Goal: Task Accomplishment & Management: Use online tool/utility

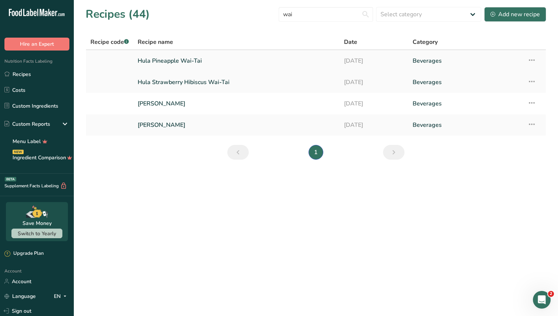
click at [205, 64] on link "Hula Pineapple Wai-Tai" at bounding box center [236, 61] width 197 height 16
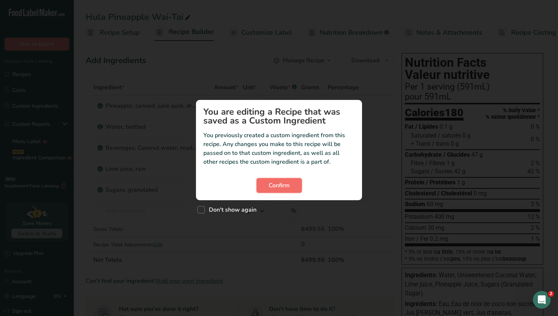
click at [280, 183] on span "Confirm" at bounding box center [279, 185] width 21 height 9
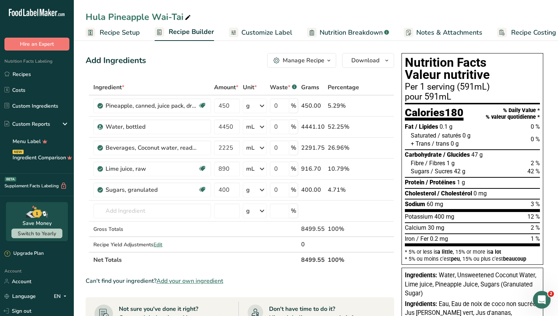
click at [127, 31] on span "Recipe Setup" at bounding box center [120, 33] width 40 height 10
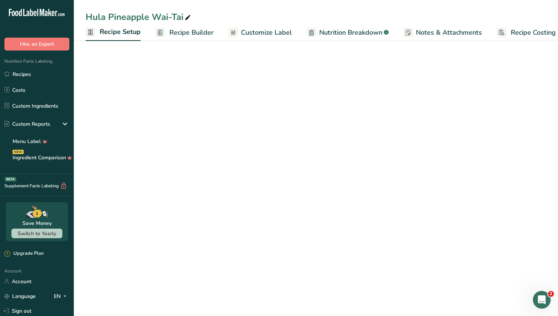
scroll to position [0, 3]
select select "18"
select select "22"
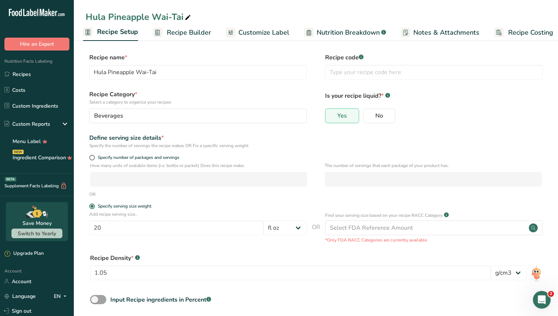
scroll to position [35, 0]
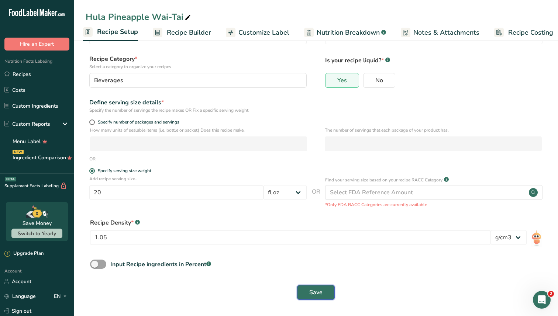
click at [320, 293] on span "Save" at bounding box center [315, 292] width 13 height 9
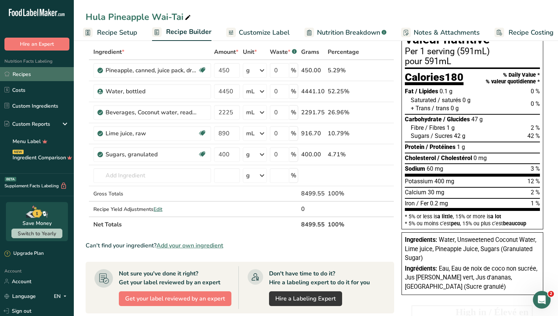
click at [44, 73] on link "Recipes" at bounding box center [37, 74] width 74 height 14
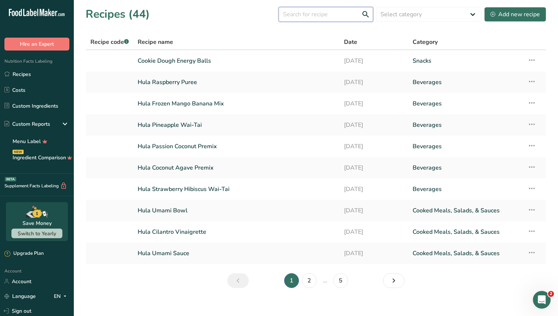
click at [302, 10] on input "text" at bounding box center [326, 14] width 95 height 15
type input "wai"
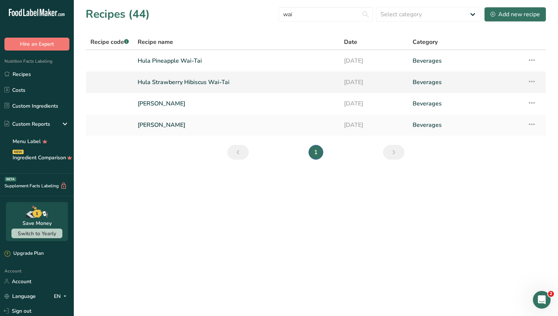
click at [203, 80] on link "Hula Strawberry Hibiscus Wai-Tai" at bounding box center [236, 83] width 197 height 16
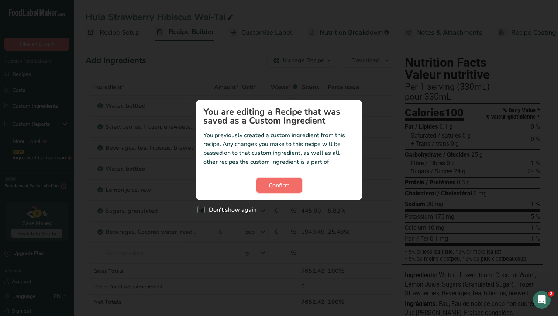
click at [274, 189] on span "Confirm" at bounding box center [279, 185] width 21 height 9
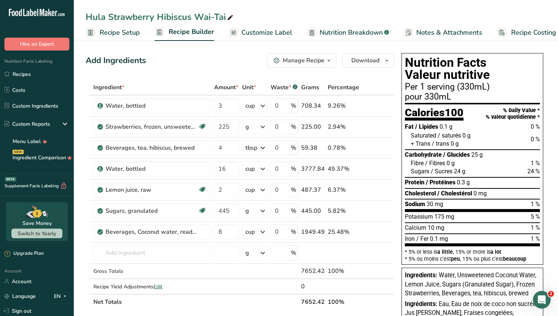
click at [115, 25] on link "Recipe Setup" at bounding box center [113, 32] width 54 height 17
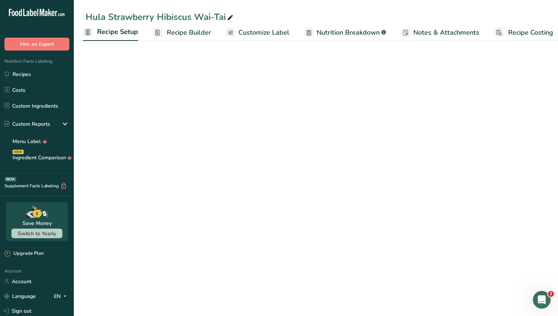
select select "17"
select select "22"
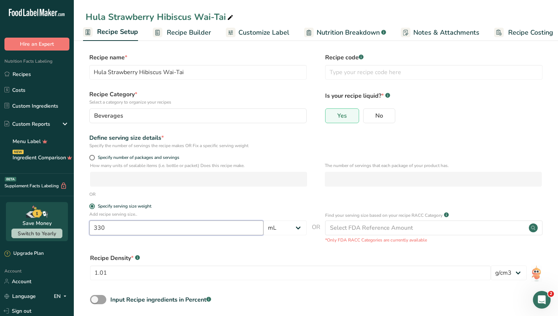
drag, startPoint x: 212, startPoint y: 226, endPoint x: 74, endPoint y: 219, distance: 137.5
click at [74, 219] on section "Recipe name * Hula Strawberry Hibiscus Wai-Tai Recipe code .a-a{fill:#347362;}.…" at bounding box center [316, 194] width 484 height 313
type input "20"
click at [285, 231] on select "Grams kg mg mcg lb oz l mL fl oz tbsp tsp cup qt gallon" at bounding box center [285, 228] width 43 height 15
select select "18"
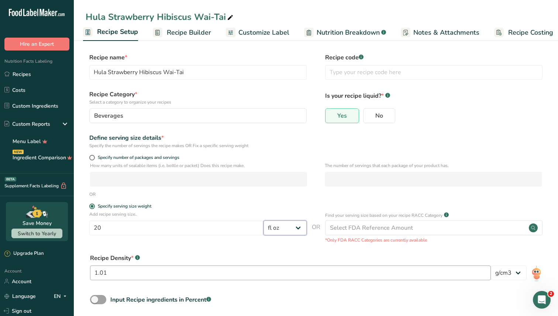
scroll to position [35, 0]
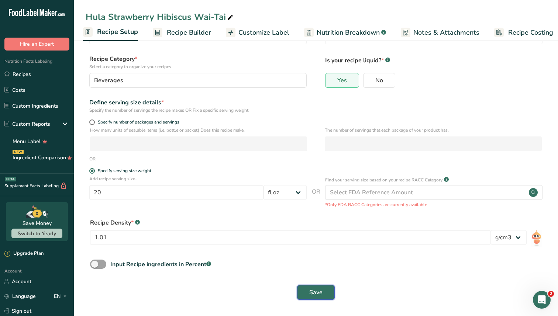
click at [323, 295] on button "Save" at bounding box center [316, 292] width 38 height 15
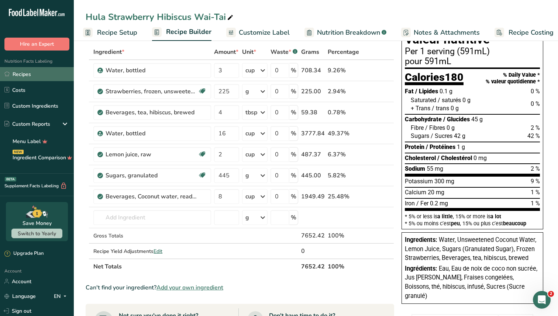
click at [37, 78] on link "Recipes" at bounding box center [37, 74] width 74 height 14
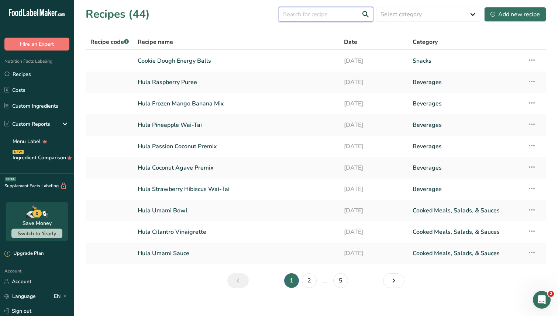
click at [320, 13] on input "text" at bounding box center [326, 14] width 95 height 15
type input "wai"
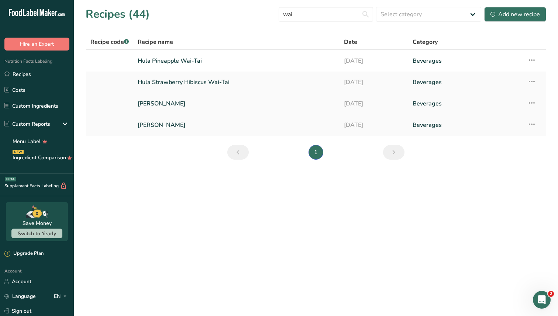
click at [173, 100] on link "[PERSON_NAME]" at bounding box center [236, 104] width 197 height 16
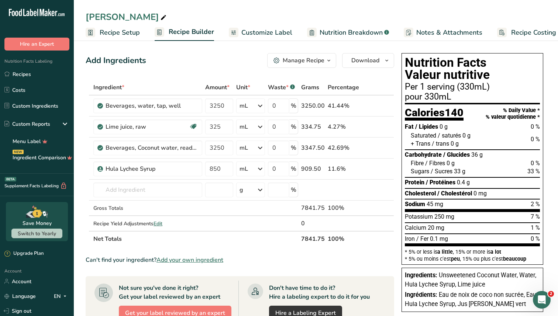
click at [120, 33] on span "Recipe Setup" at bounding box center [120, 33] width 40 height 10
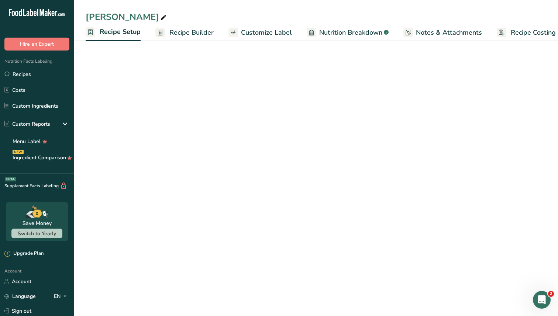
scroll to position [0, 3]
select select "17"
select select "22"
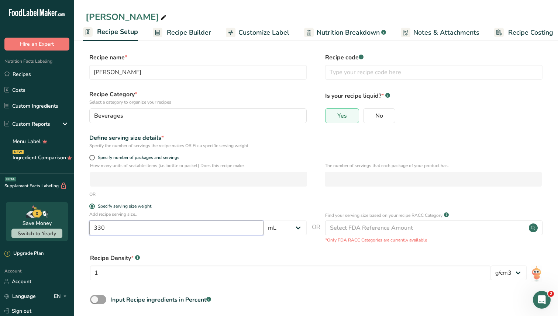
click at [156, 231] on input "330" at bounding box center [176, 228] width 174 height 15
drag, startPoint x: 158, startPoint y: 231, endPoint x: 90, endPoint y: 227, distance: 67.7
click at [90, 227] on input "330" at bounding box center [176, 228] width 174 height 15
type input "20"
click at [276, 228] on select "Grams kg mg mcg lb oz l mL fl oz tbsp tsp cup qt gallon" at bounding box center [285, 228] width 43 height 15
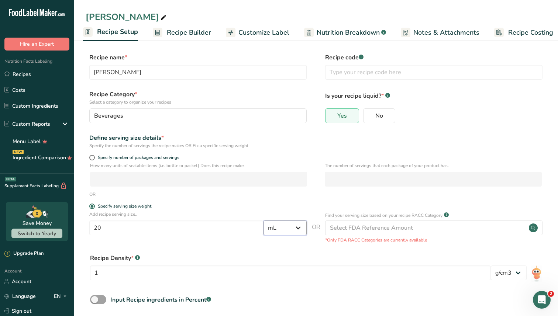
select select "18"
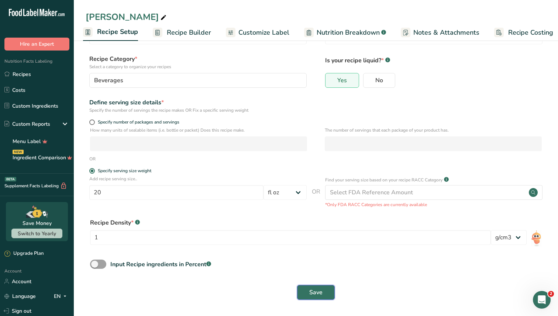
click at [317, 296] on span "Save" at bounding box center [315, 292] width 13 height 9
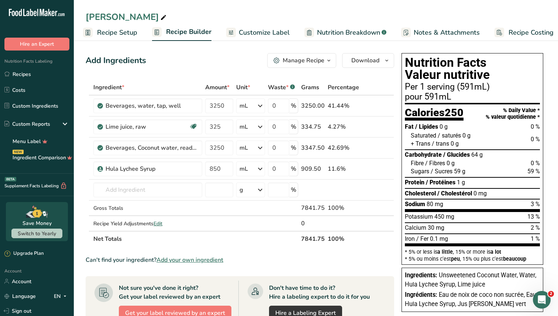
click at [243, 40] on link "Customize Label" at bounding box center [257, 32] width 63 height 17
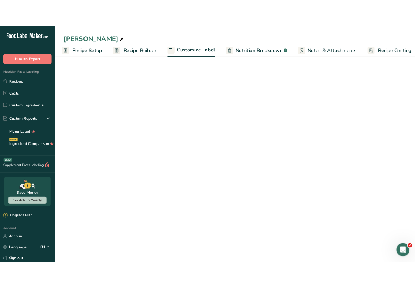
scroll to position [0, 10]
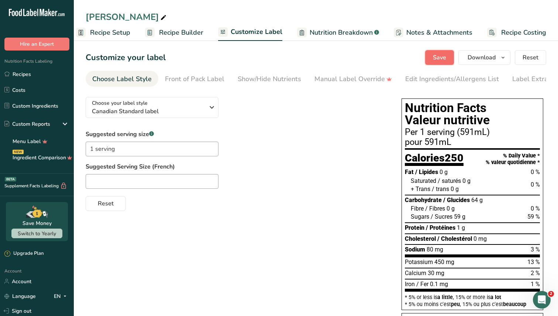
click at [436, 54] on span "Save" at bounding box center [439, 57] width 13 height 9
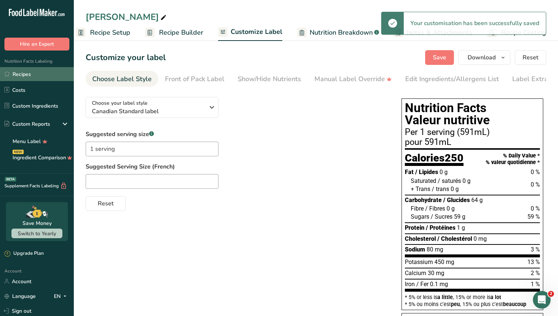
click at [49, 72] on link "Recipes" at bounding box center [37, 74] width 74 height 14
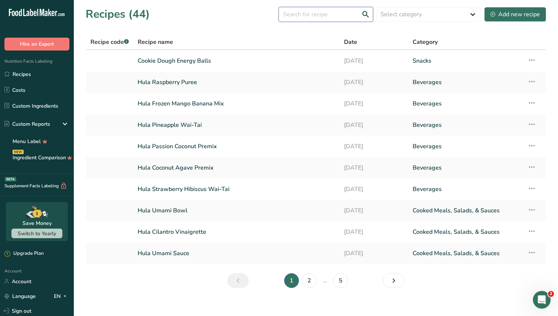
click at [326, 12] on input "text" at bounding box center [326, 14] width 95 height 15
type input "wai"
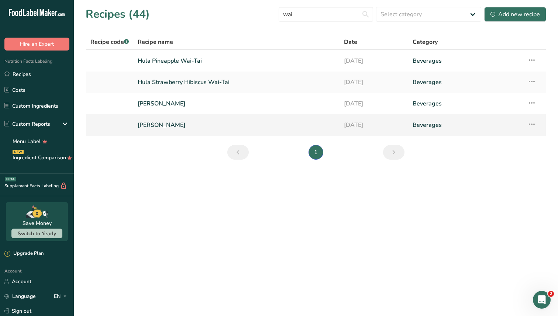
click at [174, 120] on link "[PERSON_NAME]" at bounding box center [236, 125] width 197 height 16
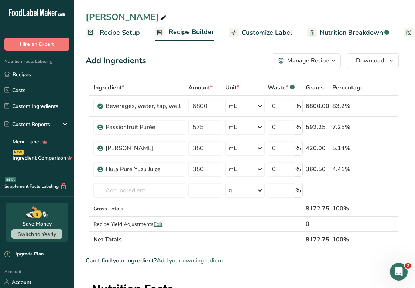
click at [259, 32] on span "Customize Label" at bounding box center [266, 33] width 51 height 10
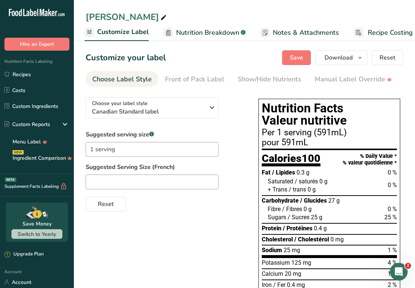
scroll to position [0, 144]
click at [299, 56] on span "Save" at bounding box center [296, 57] width 13 height 9
